Goal: Transaction & Acquisition: Book appointment/travel/reservation

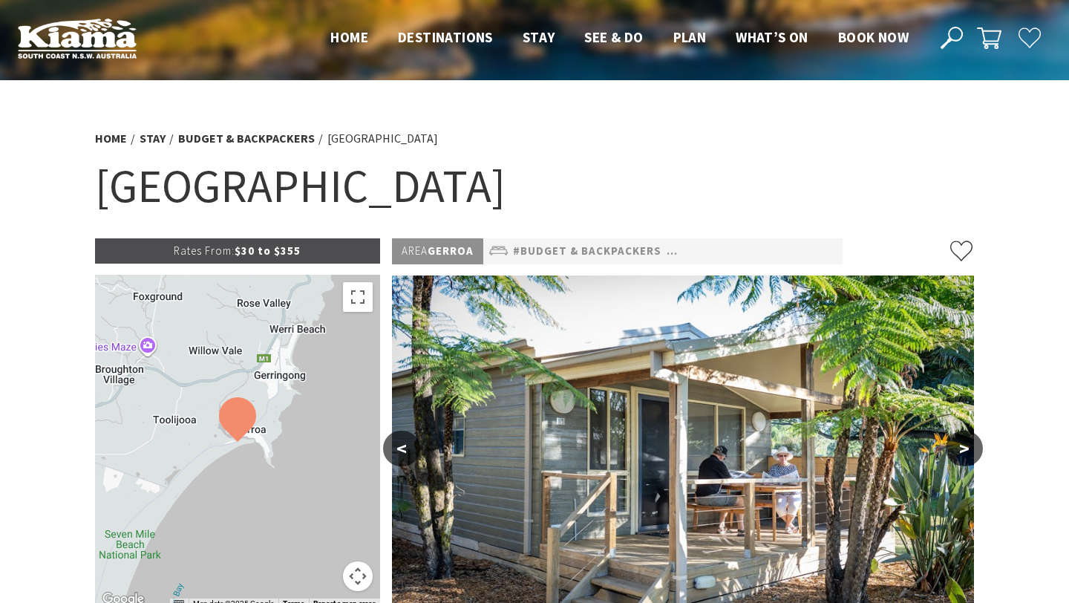
select select "3"
select select "2"
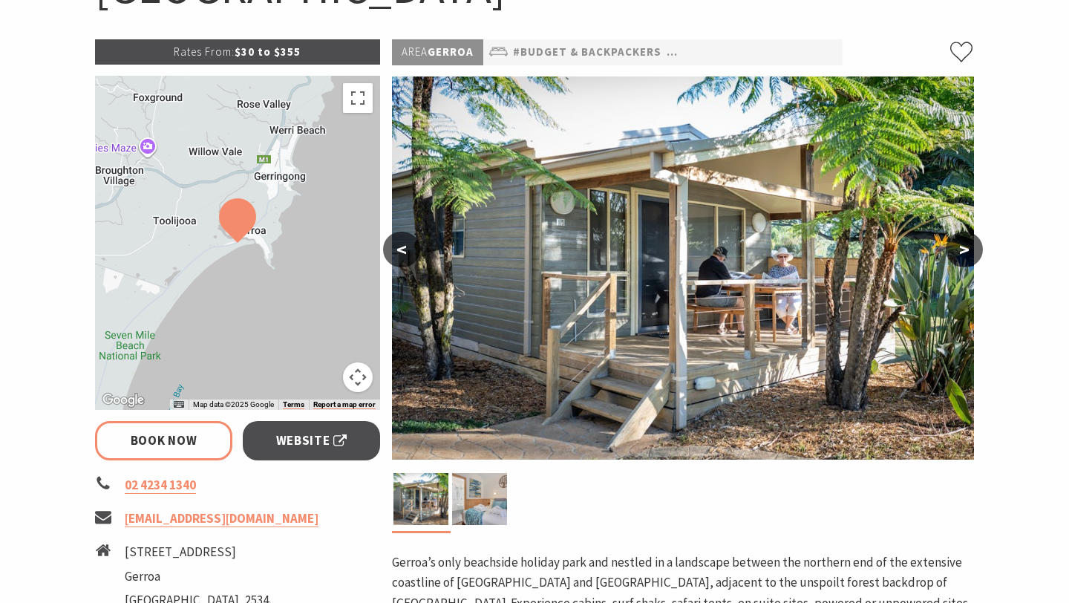
scroll to position [202, 0]
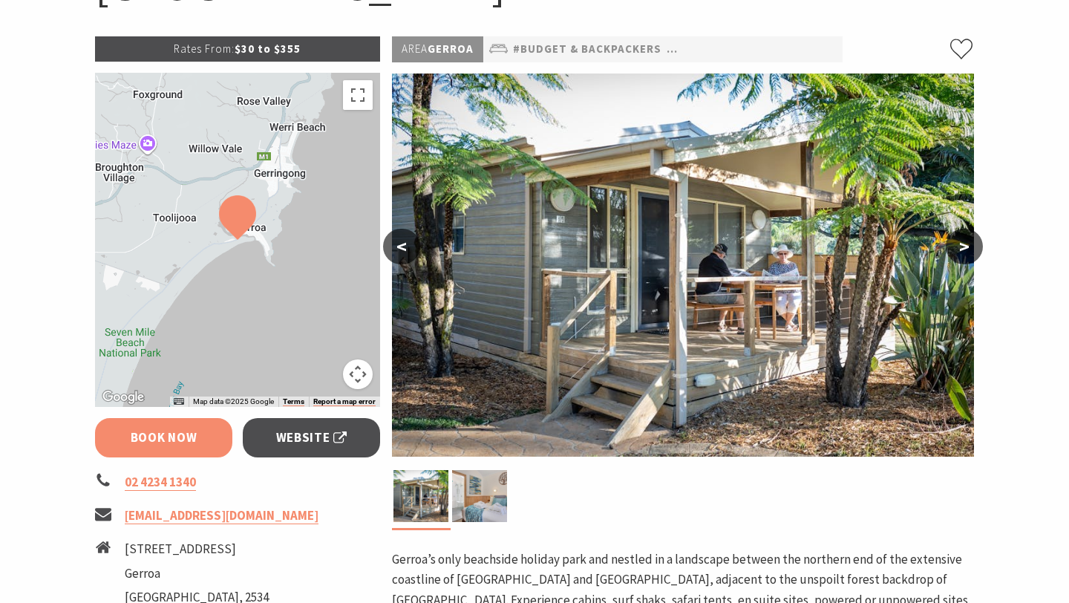
click at [168, 430] on link "Book Now" at bounding box center [163, 437] width 137 height 39
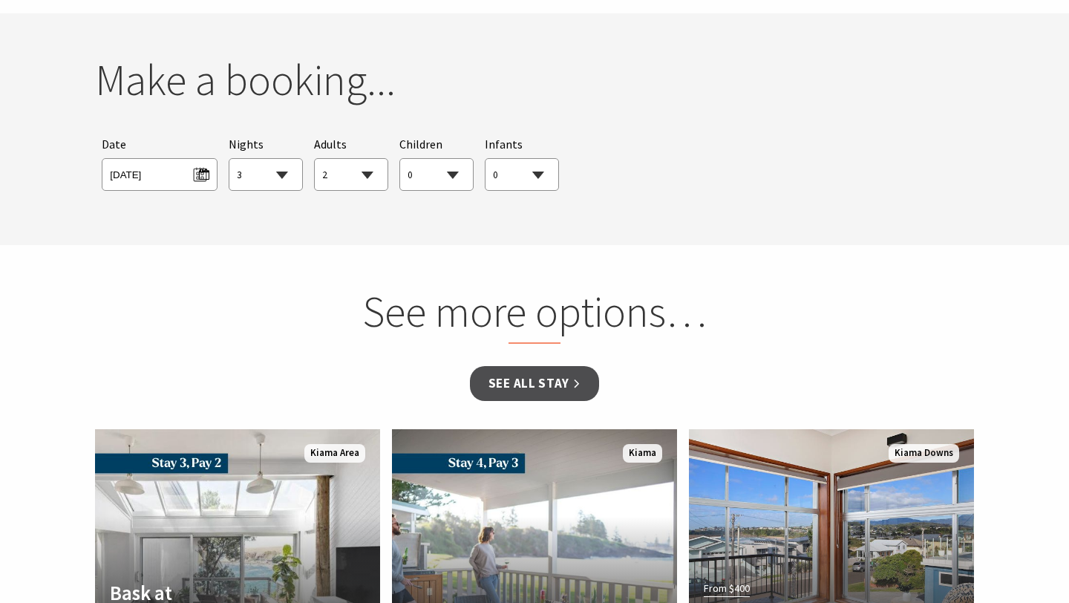
scroll to position [1390, 0]
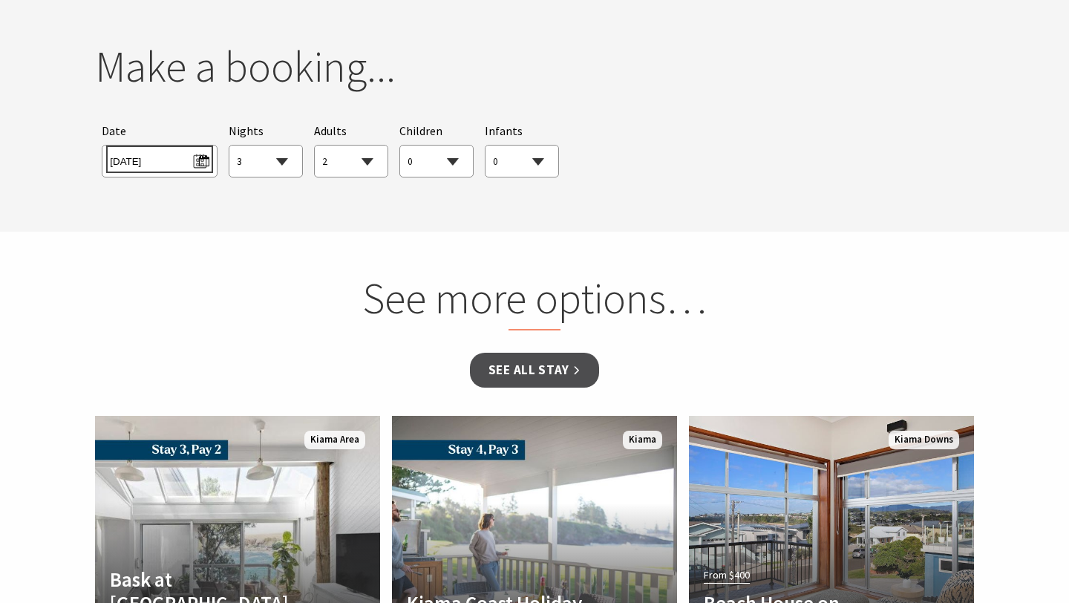
click at [208, 163] on span "Tue 02/09/2025" at bounding box center [159, 159] width 99 height 20
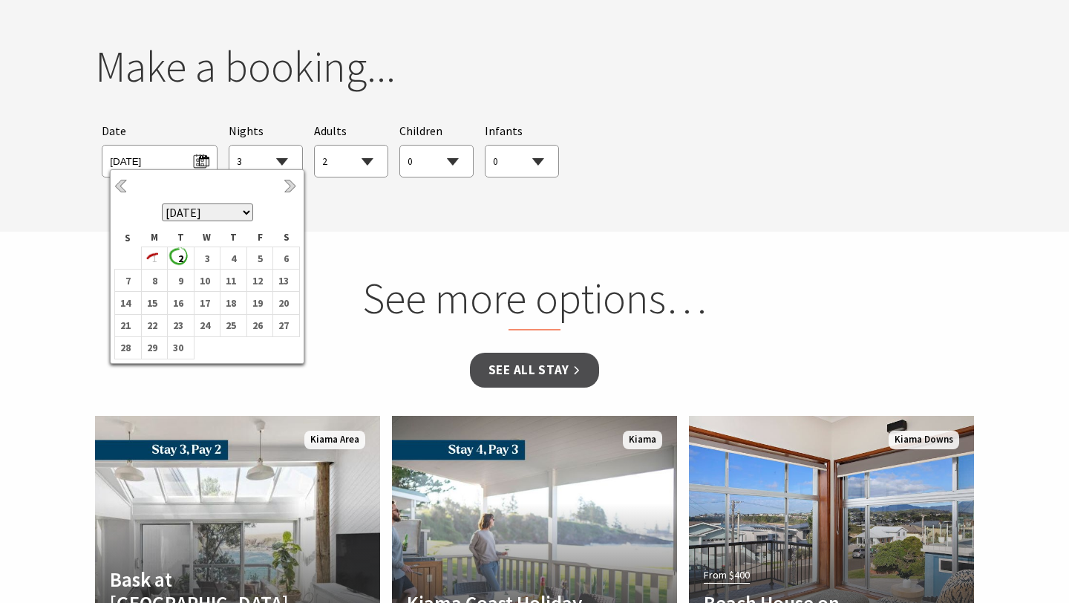
click at [282, 195] on th "September 2025 October 2025 November 2025 December 2025 January 2026 February 2…" at bounding box center [207, 201] width 185 height 55
click at [287, 184] on link "Next" at bounding box center [291, 187] width 16 height 16
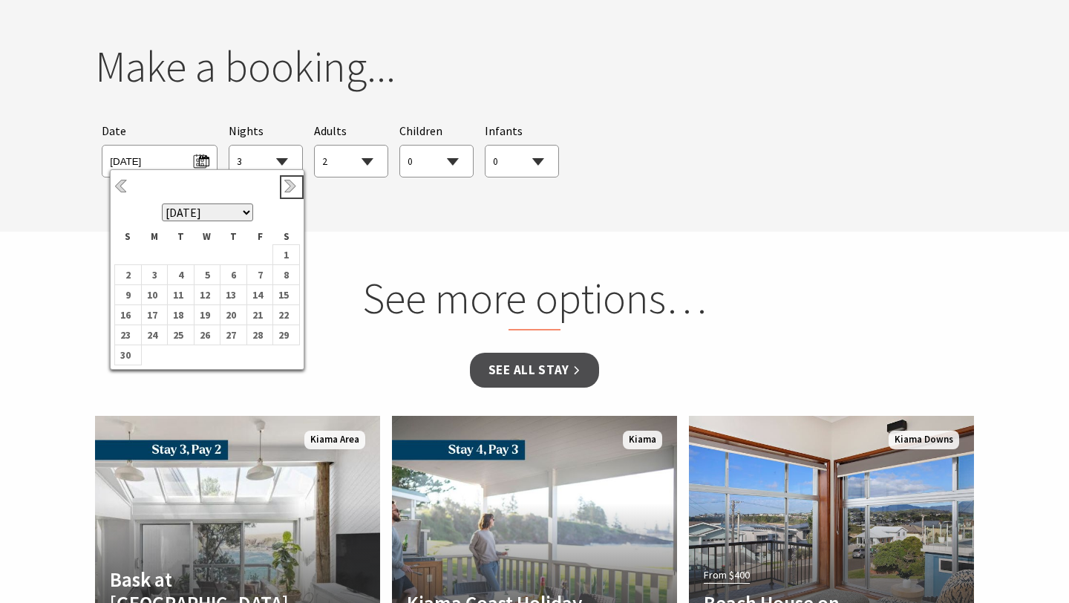
click at [287, 184] on link "Next" at bounding box center [291, 187] width 16 height 16
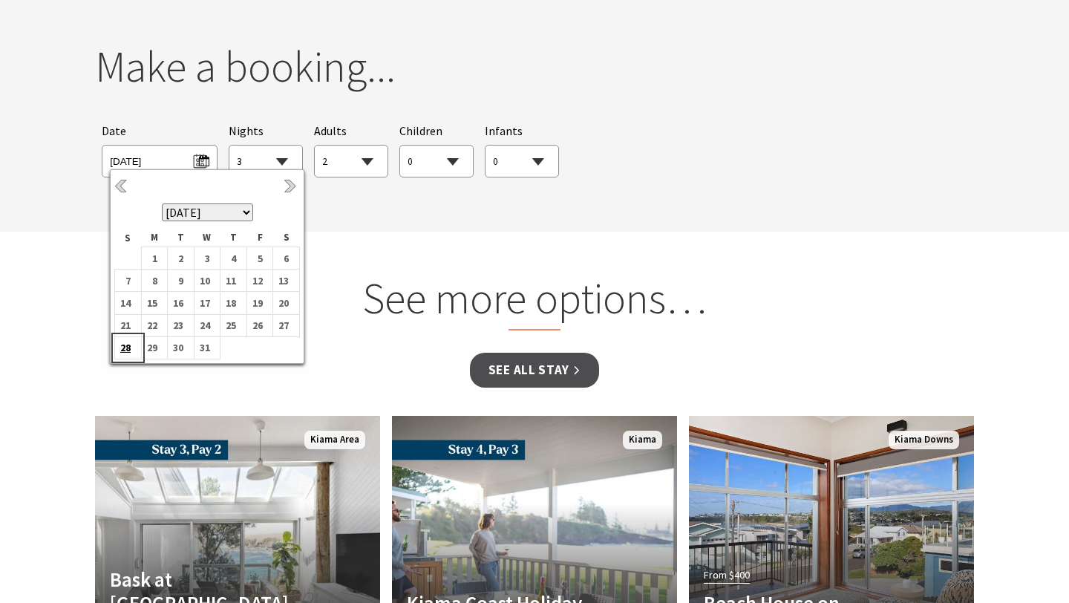
click at [131, 352] on b "28" at bounding box center [124, 347] width 19 height 19
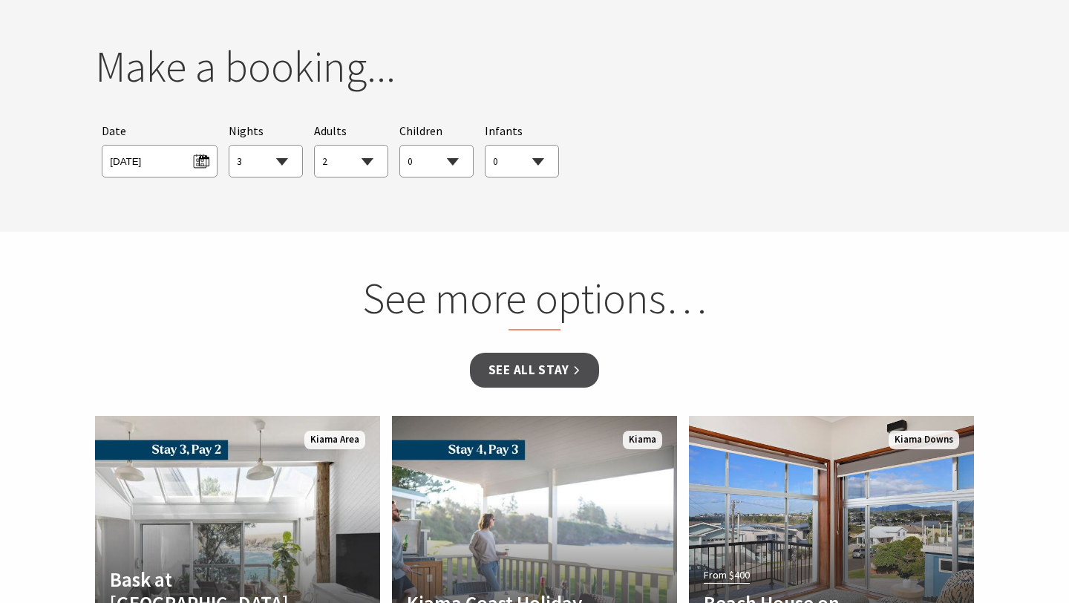
click at [447, 168] on select "0 1 2 3 4 5 6 7 8 9 10 11 12 13 14 15 16 17 18 19 20 21 22 23 24 25 26 27 28 29…" at bounding box center [436, 161] width 73 height 33
select select "2"
click at [522, 384] on link "See all Stay" at bounding box center [534, 369] width 129 height 35
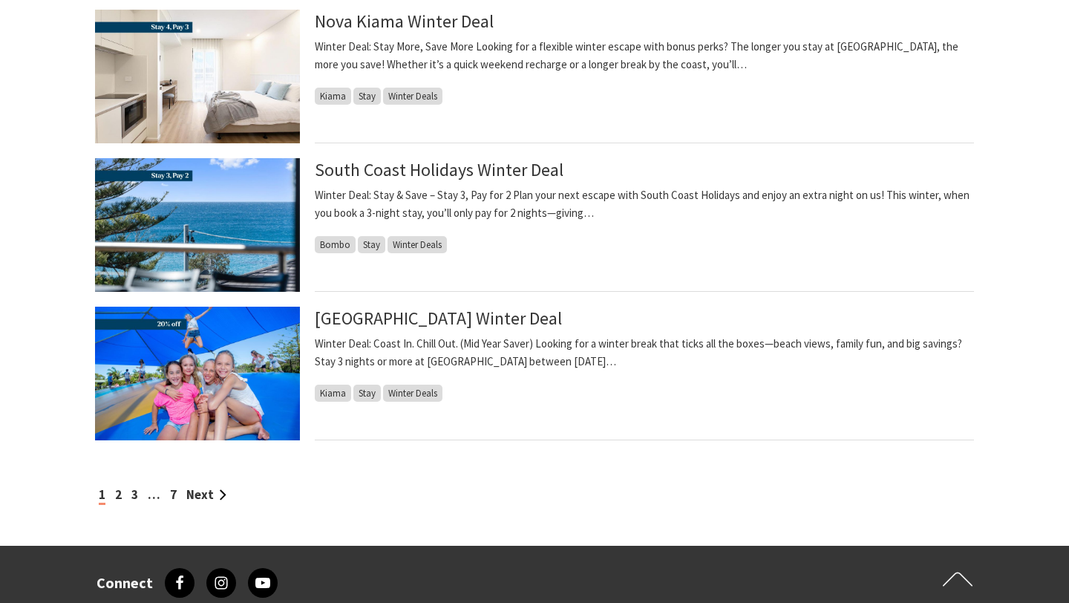
scroll to position [1445, 0]
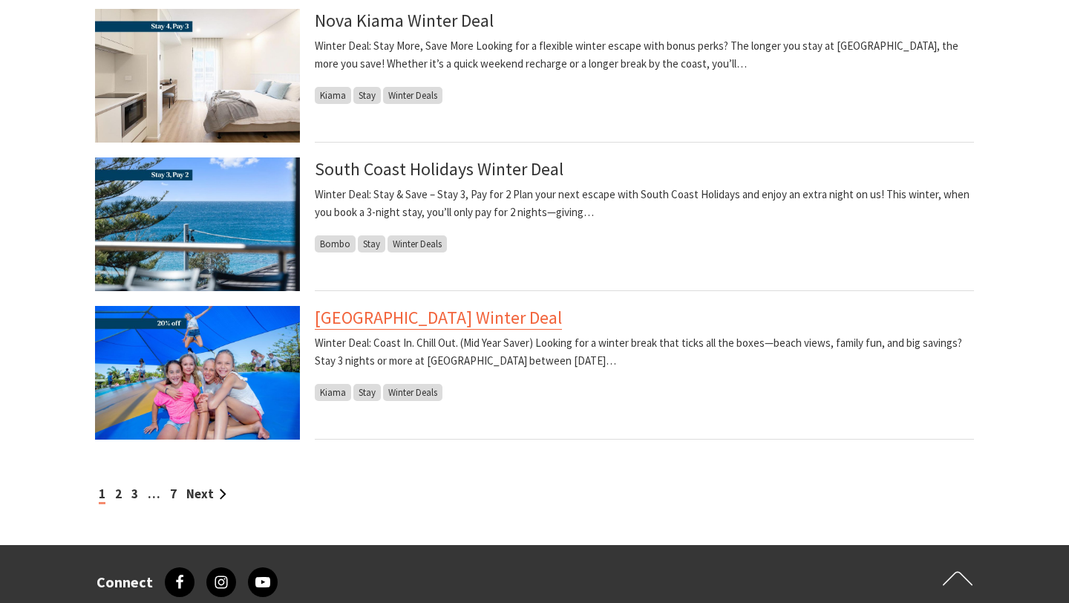
click at [450, 322] on link "[GEOGRAPHIC_DATA] Winter Deal" at bounding box center [438, 318] width 247 height 24
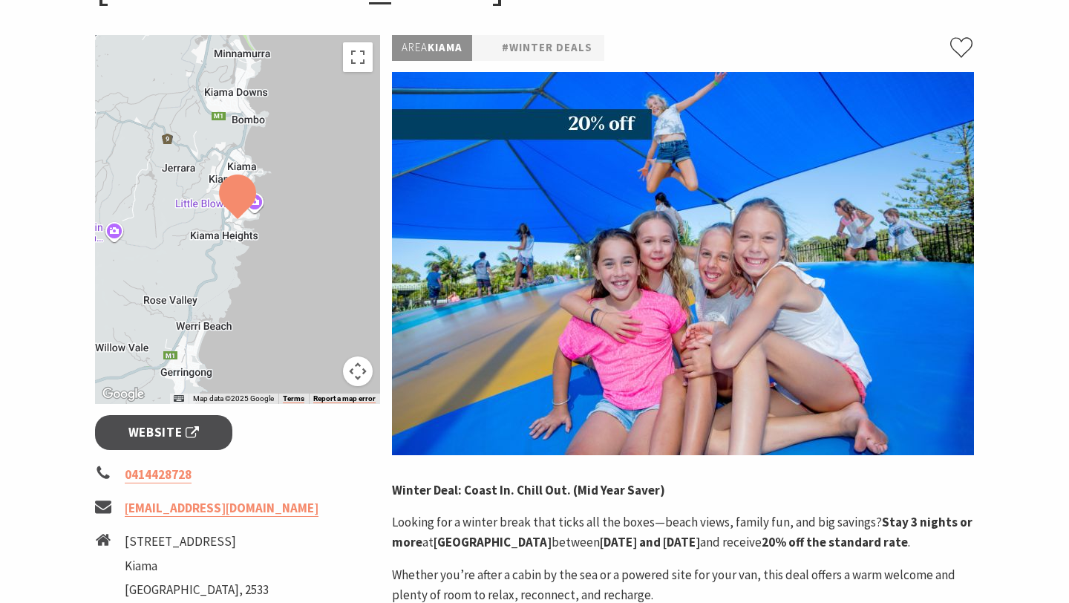
scroll to position [207, 0]
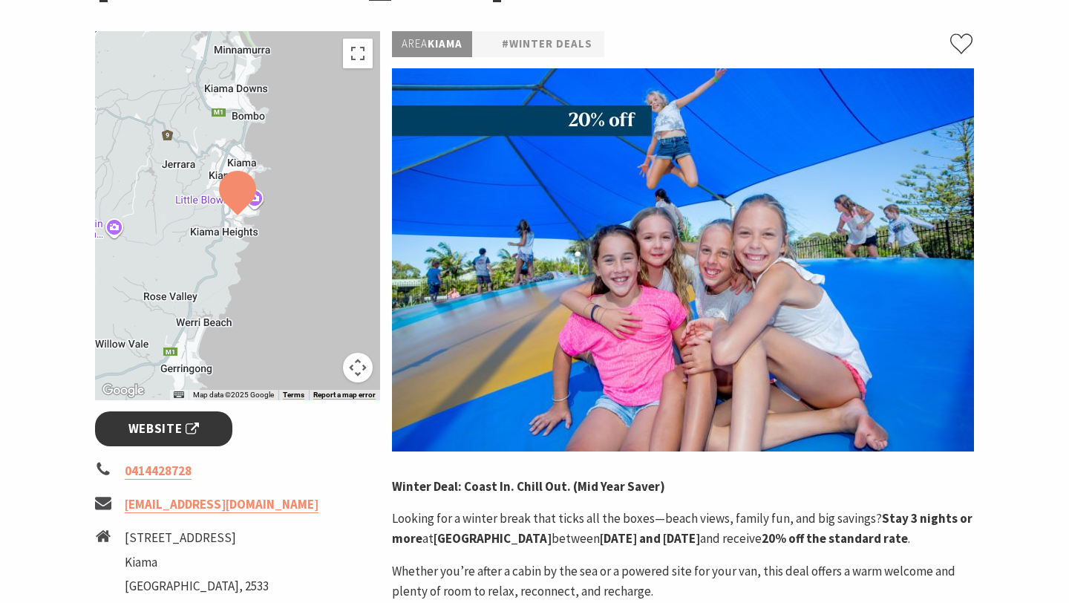
click at [175, 435] on span "Website" at bounding box center [163, 429] width 71 height 20
